Goal: Task Accomplishment & Management: Understand process/instructions

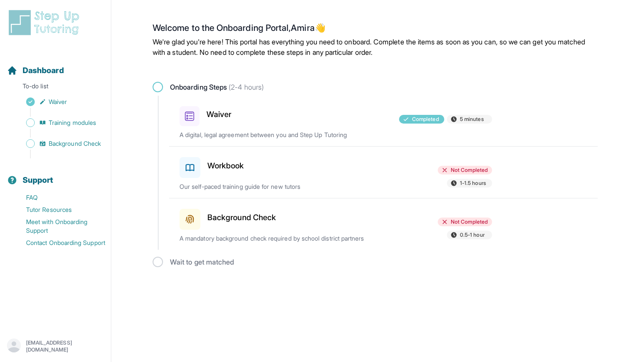
click at [324, 219] on div at bounding box center [335, 217] width 101 height 24
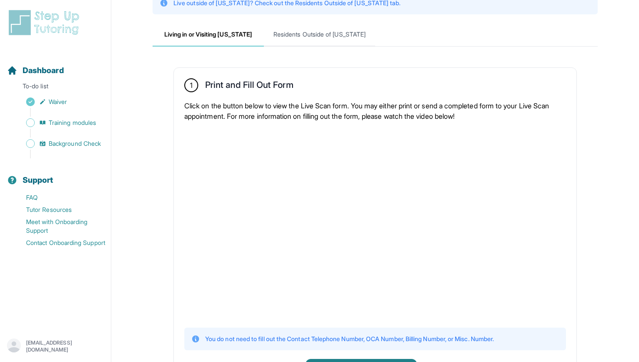
scroll to position [142, 0]
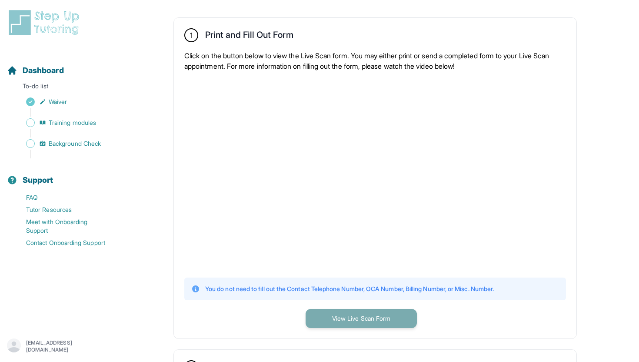
click at [368, 321] on button "View Live Scan Form" at bounding box center [361, 318] width 111 height 19
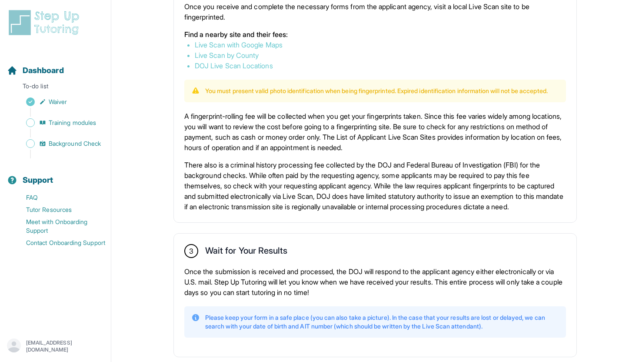
scroll to position [569, 0]
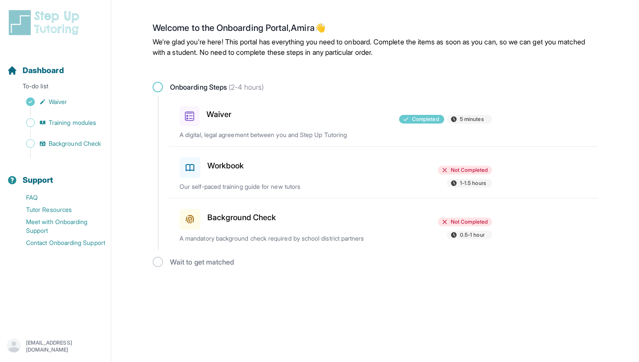
click at [245, 173] on div "Workbook" at bounding box center [230, 166] width 101 height 24
